Goal: Information Seeking & Learning: Check status

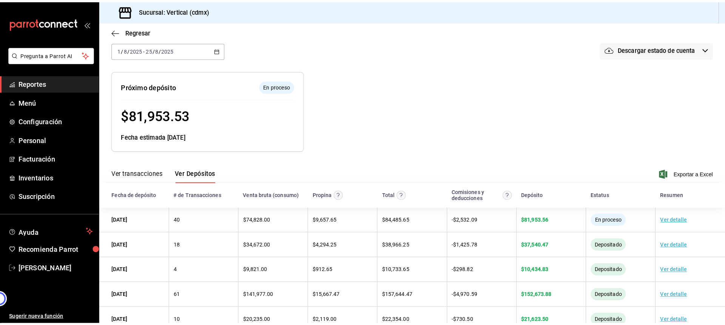
scroll to position [56, 0]
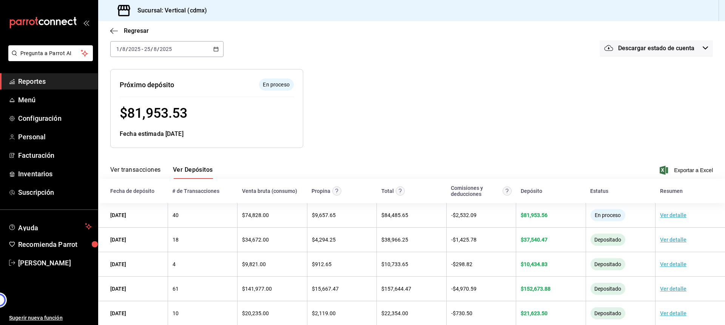
click at [37, 82] on span "Reportes" at bounding box center [55, 81] width 74 height 10
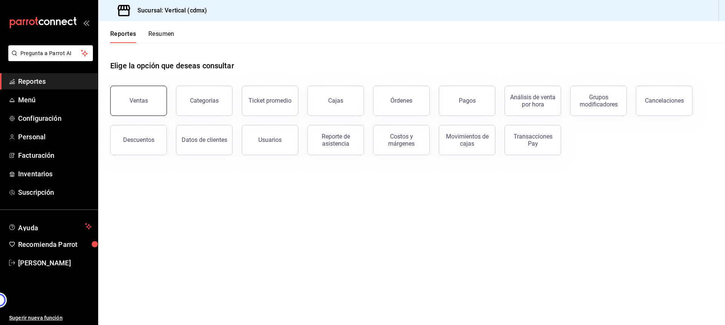
click at [132, 94] on button "Ventas" at bounding box center [138, 101] width 57 height 30
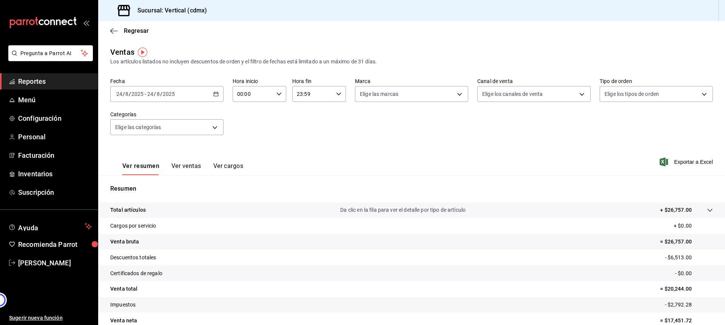
click at [219, 94] on div "[DATE] [DATE] - [DATE] [DATE]" at bounding box center [166, 94] width 113 height 16
click at [142, 173] on li "Mes actual" at bounding box center [146, 167] width 71 height 17
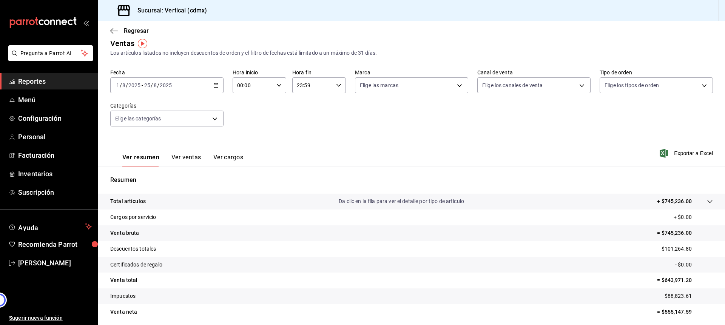
scroll to position [37, 0]
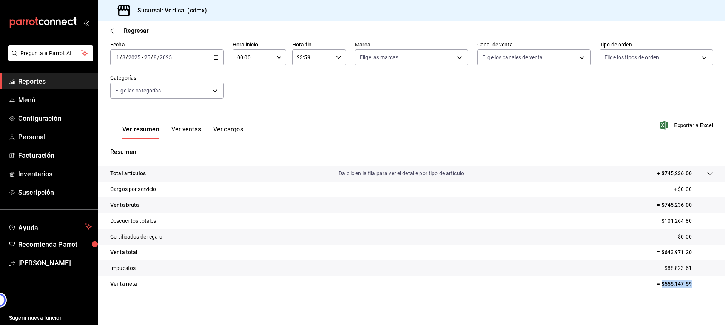
drag, startPoint x: 661, startPoint y: 284, endPoint x: 699, endPoint y: 284, distance: 37.8
click at [699, 284] on p "= $555,147.59" at bounding box center [685, 284] width 56 height 8
drag, startPoint x: 700, startPoint y: 219, endPoint x: 456, endPoint y: 220, distance: 243.9
click at [455, 220] on tr "Descuentos totales - $101,264.80" at bounding box center [411, 221] width 627 height 16
drag, startPoint x: 111, startPoint y: 221, endPoint x: 701, endPoint y: 227, distance: 590.5
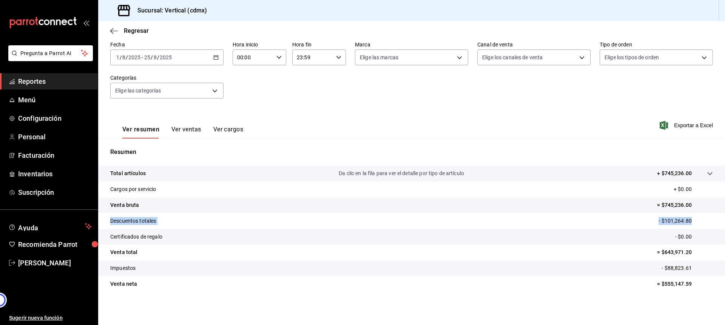
click at [701, 228] on tr "Descuentos totales - $101,264.80" at bounding box center [411, 221] width 627 height 16
click at [219, 60] on div "[DATE] [DATE] - [DATE] [DATE]" at bounding box center [166, 57] width 113 height 16
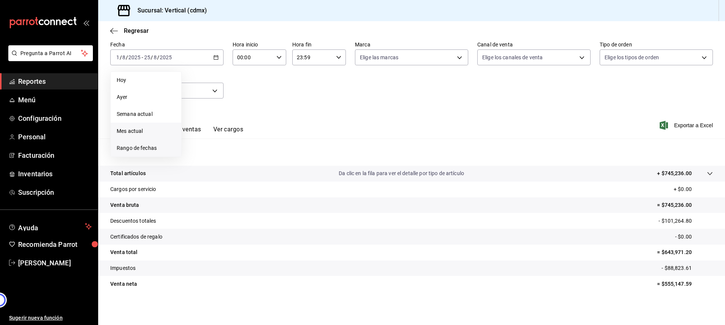
click at [145, 146] on span "Rango de fechas" at bounding box center [146, 148] width 59 height 8
click at [197, 156] on abbr "18" at bounding box center [197, 157] width 5 height 5
click at [275, 159] on abbr "24" at bounding box center [277, 157] width 5 height 5
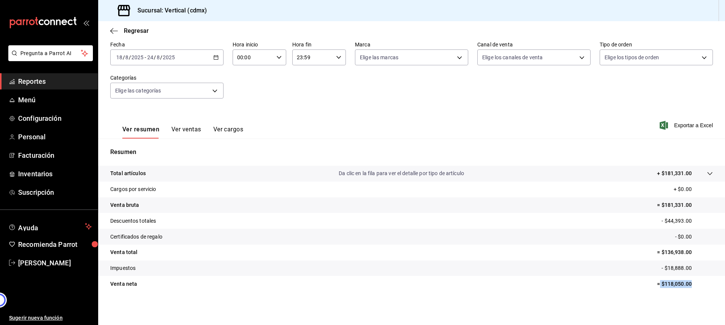
drag, startPoint x: 660, startPoint y: 285, endPoint x: 695, endPoint y: 285, distance: 35.1
click at [695, 285] on p "= $118,050.00" at bounding box center [685, 284] width 56 height 8
